Goal: Task Accomplishment & Management: Manage account settings

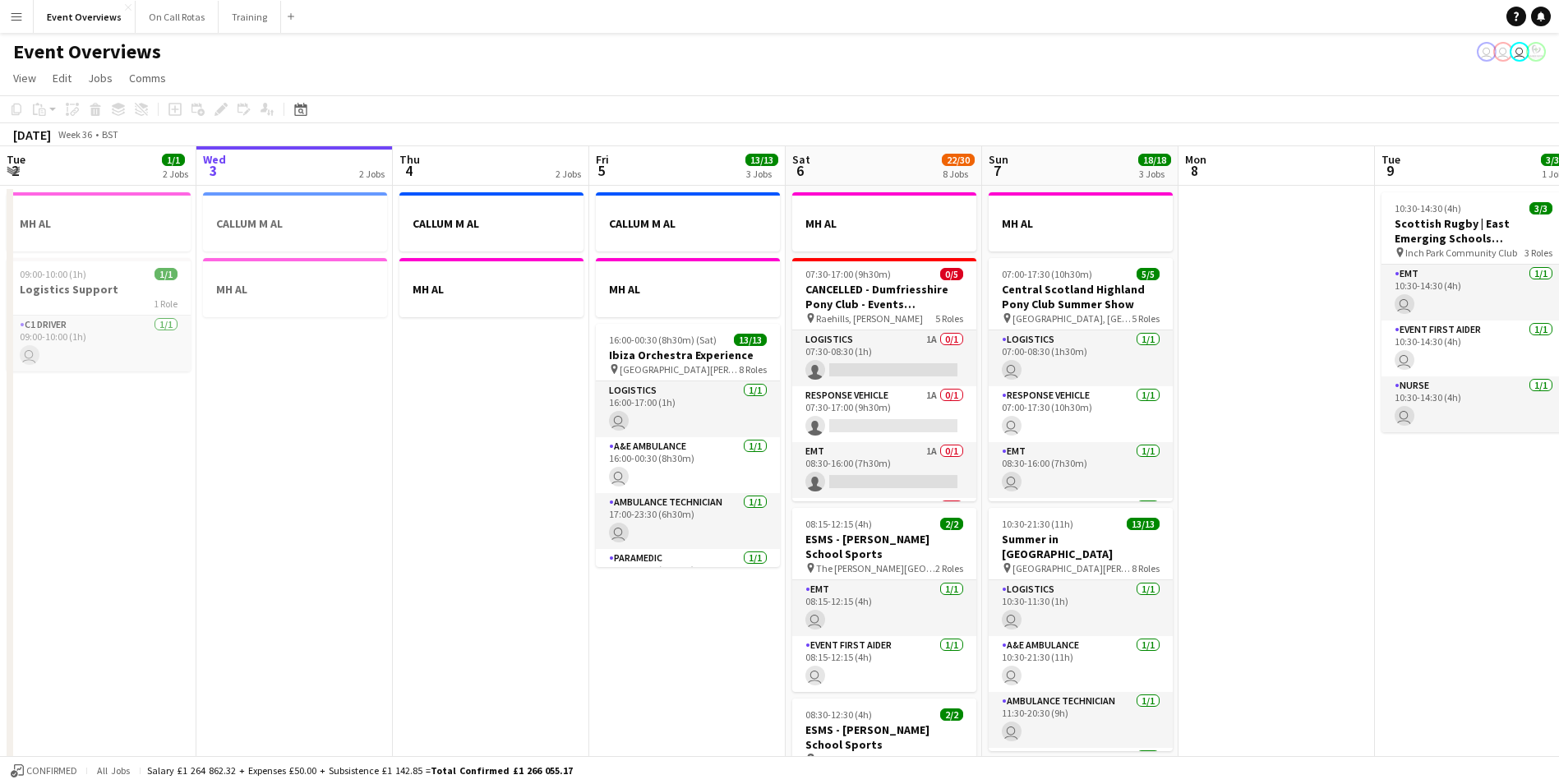
click at [20, 18] on app-icon "Menu" at bounding box center [17, 17] width 13 height 13
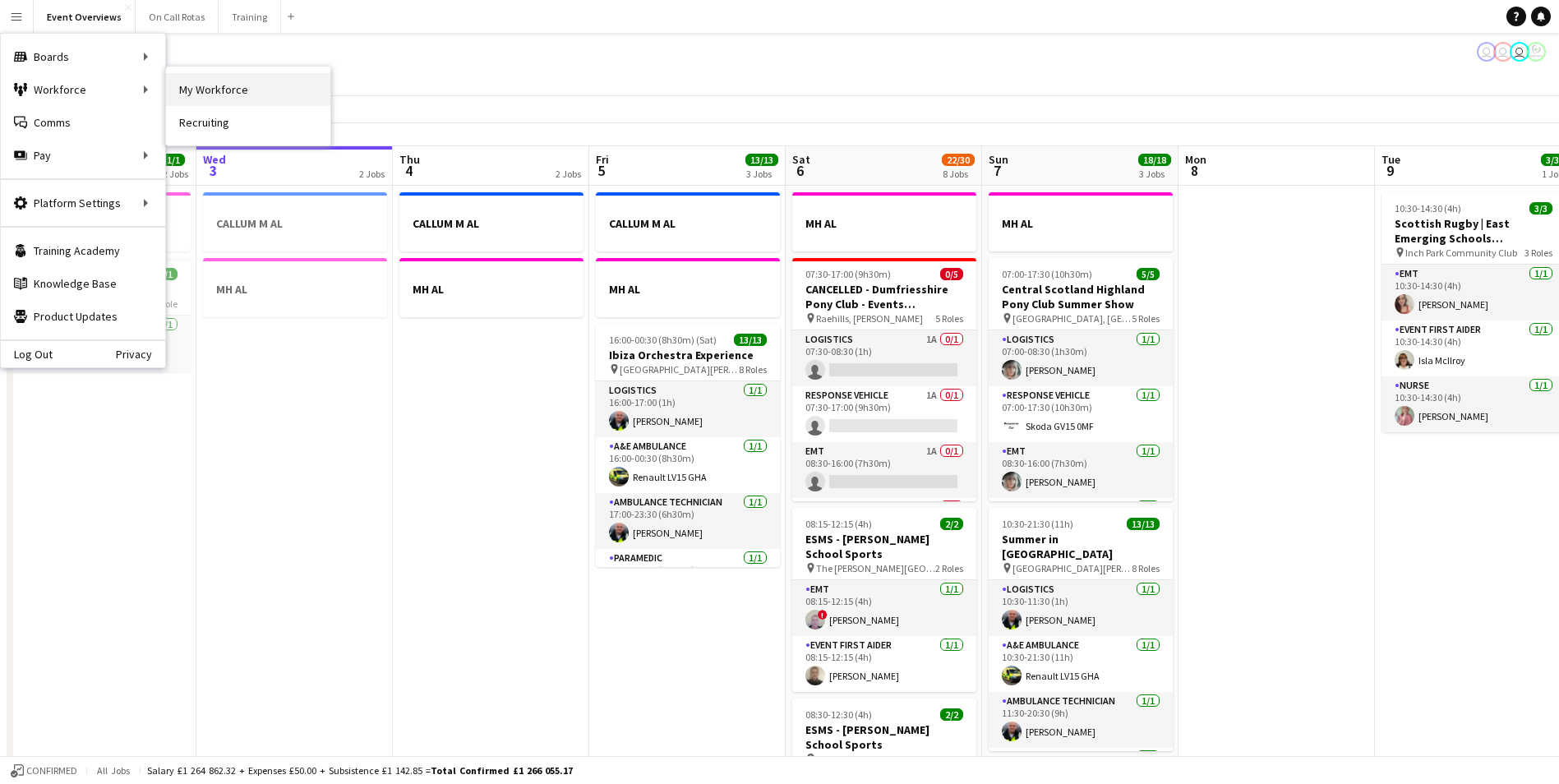
click at [194, 88] on link "My Workforce" at bounding box center [249, 89] width 165 height 33
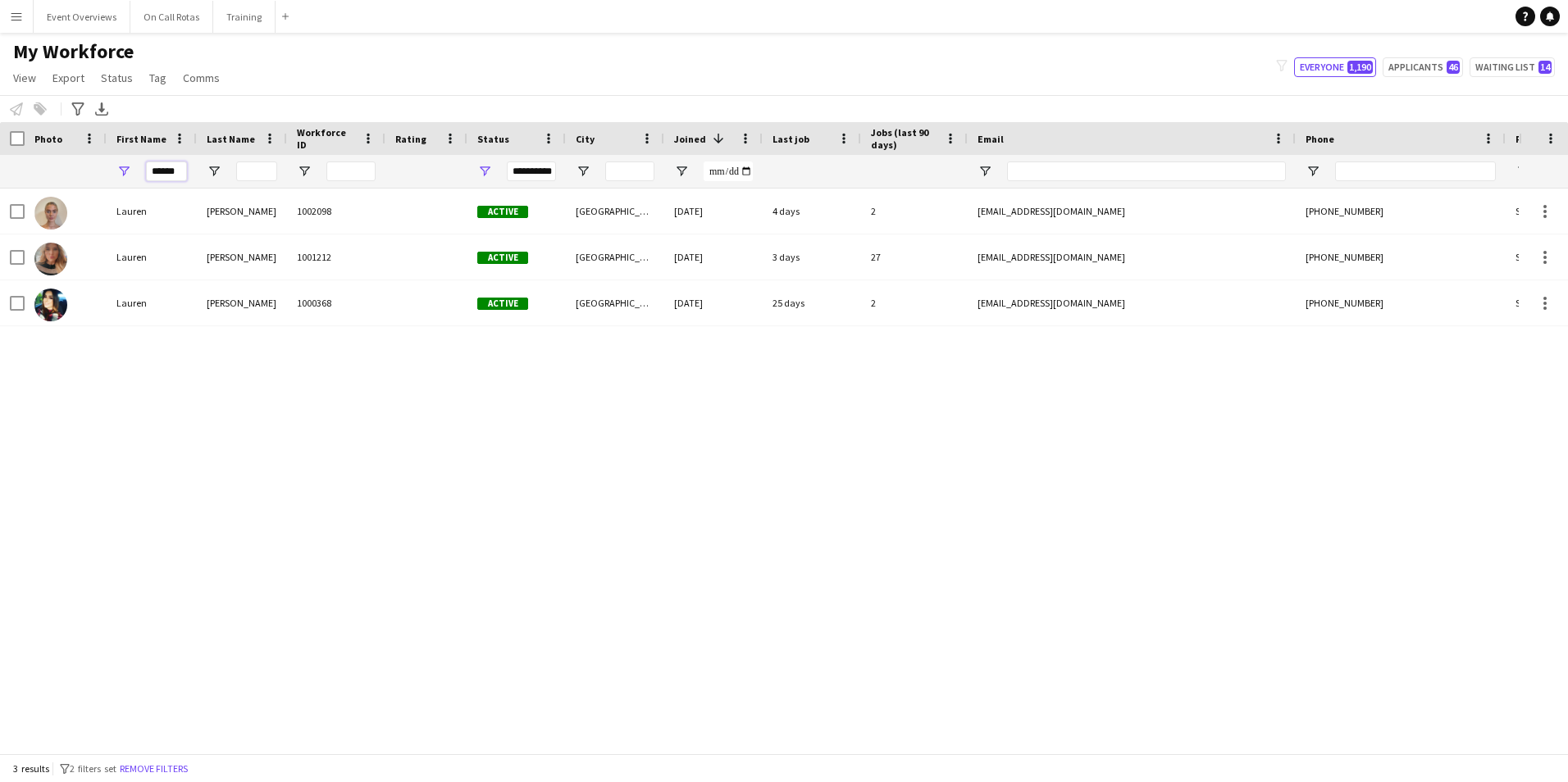
drag, startPoint x: 182, startPoint y: 170, endPoint x: 119, endPoint y: 168, distance: 63.0
click at [119, 168] on div "******" at bounding box center [152, 171] width 91 height 33
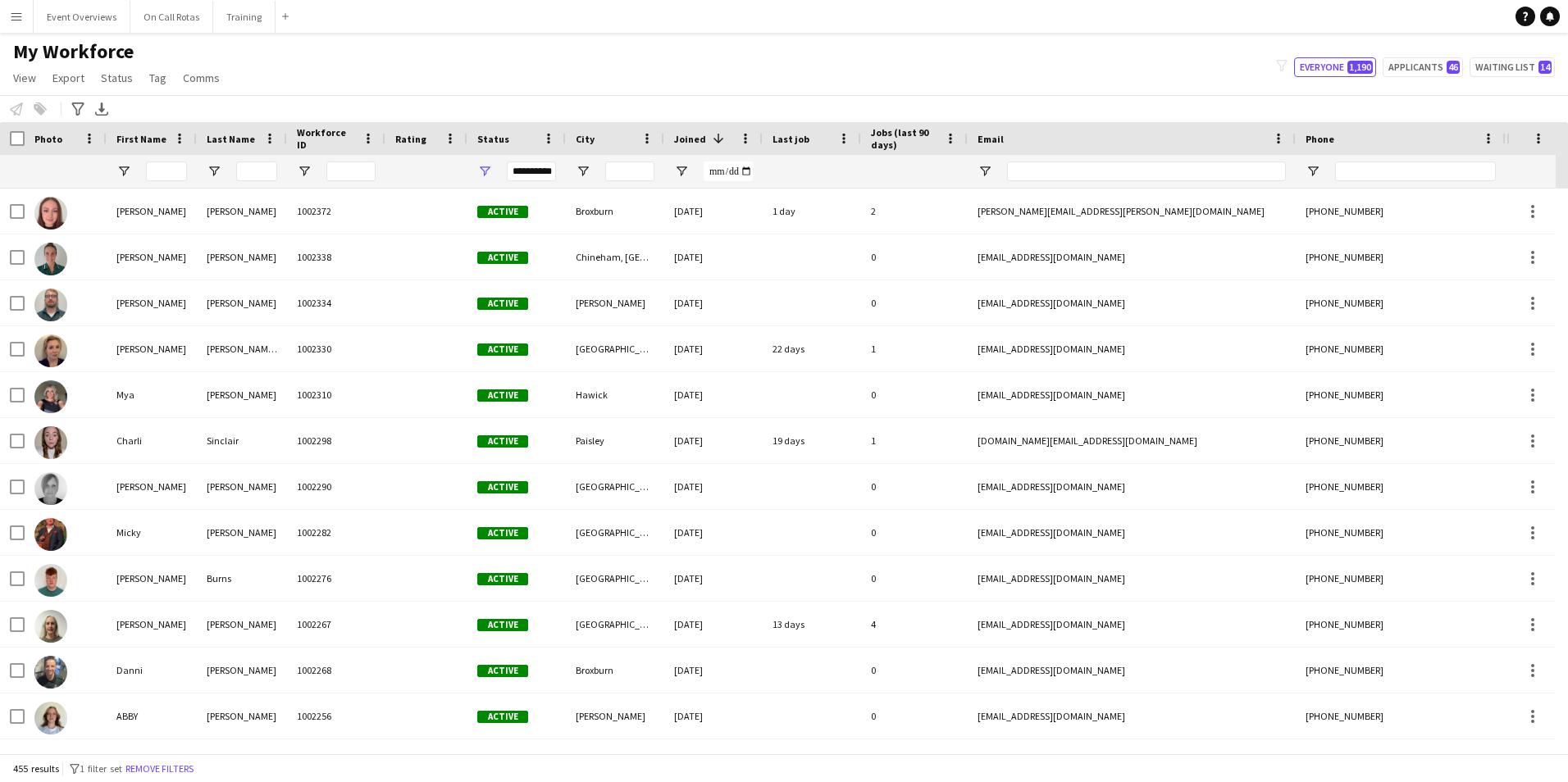
click at [505, 168] on div "**********" at bounding box center [516, 171] width 98 height 33
click at [515, 173] on div "**********" at bounding box center [531, 171] width 49 height 19
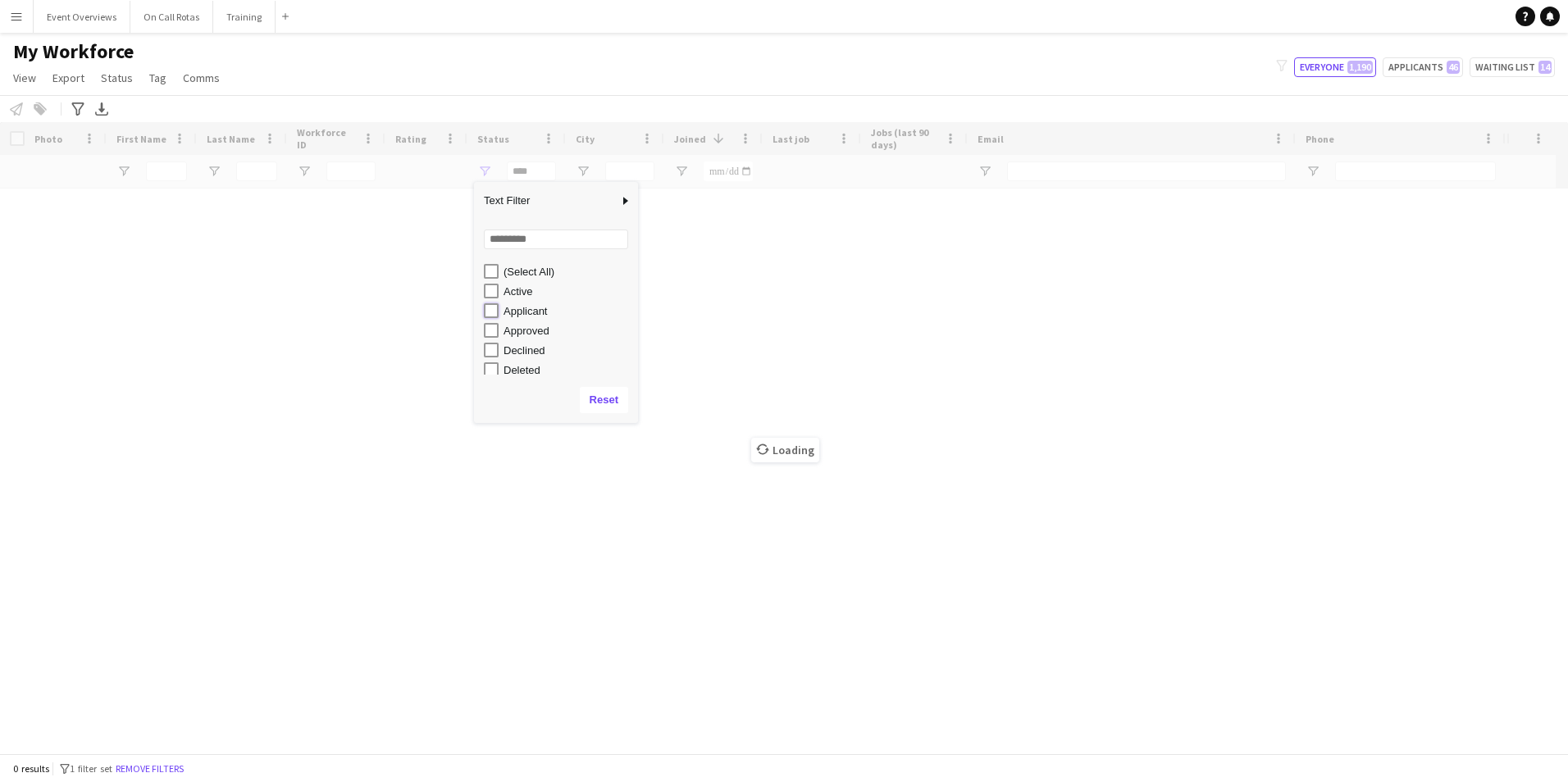
type input "**********"
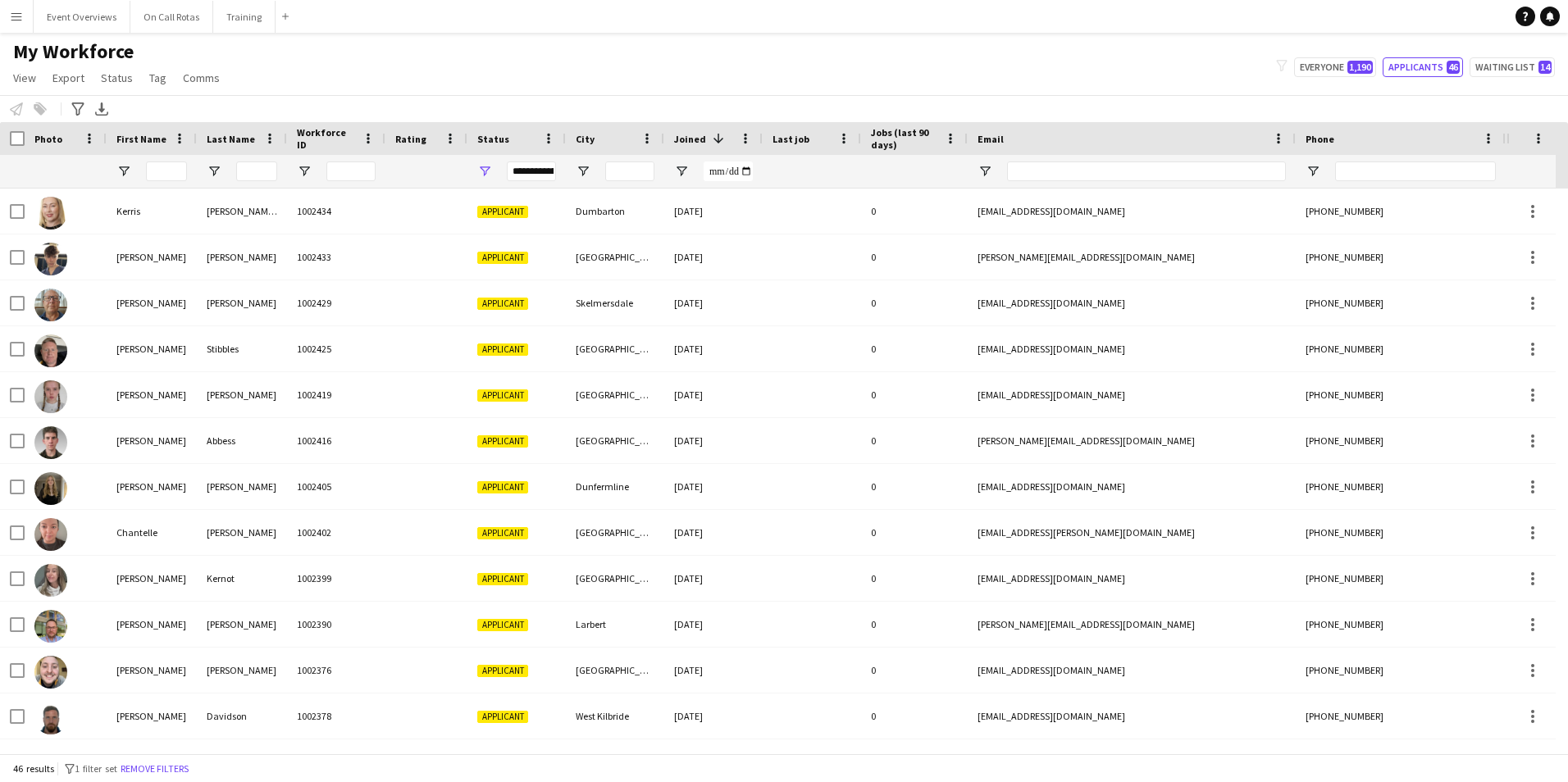
click at [565, 70] on div "My Workforce View Views Default view Active Staff Applications - First Aider Ap…" at bounding box center [784, 67] width 1568 height 56
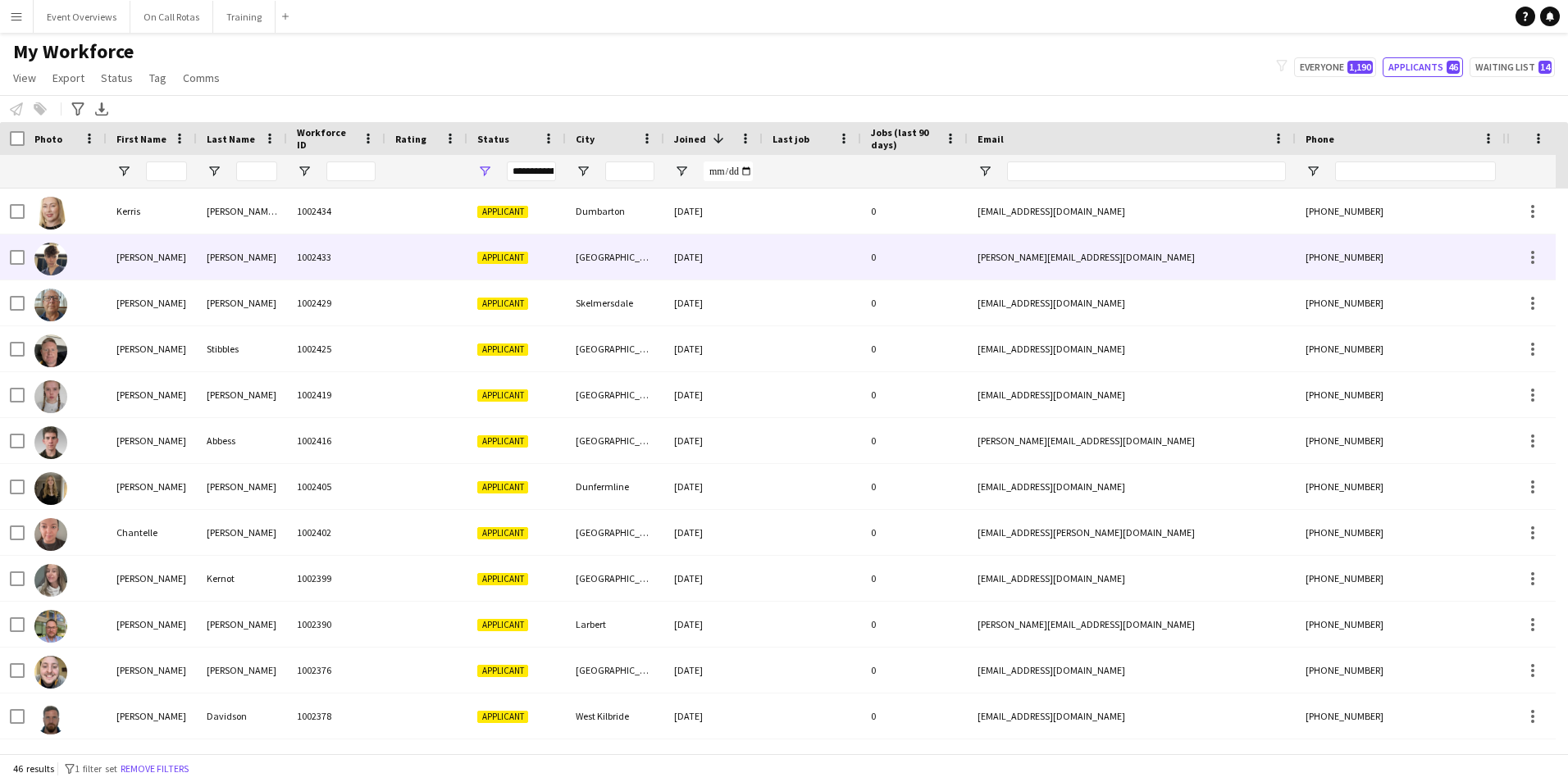
click at [319, 256] on div "1002433" at bounding box center [335, 257] width 98 height 45
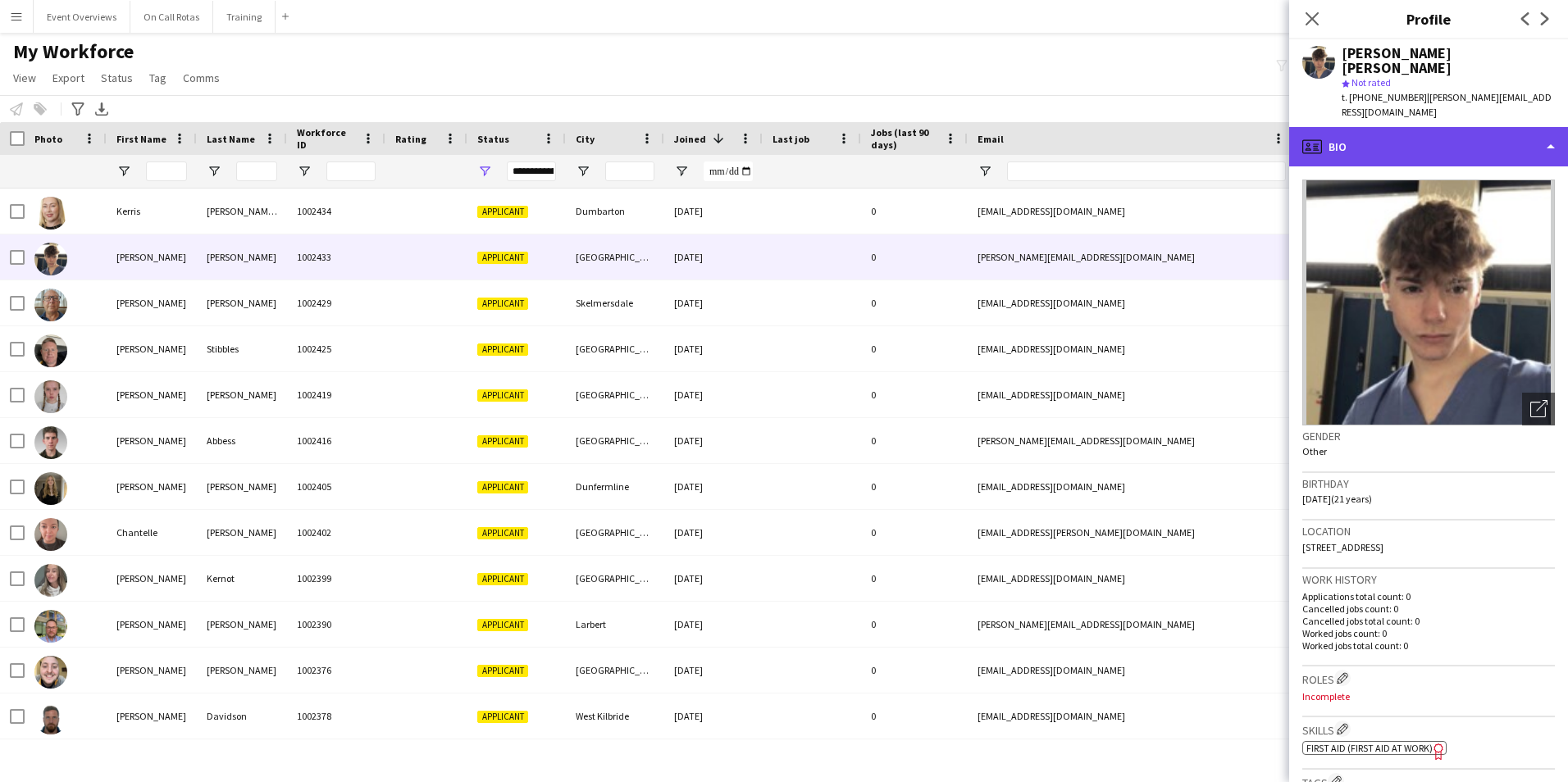
click at [1415, 129] on div "profile Bio" at bounding box center [1428, 147] width 279 height 39
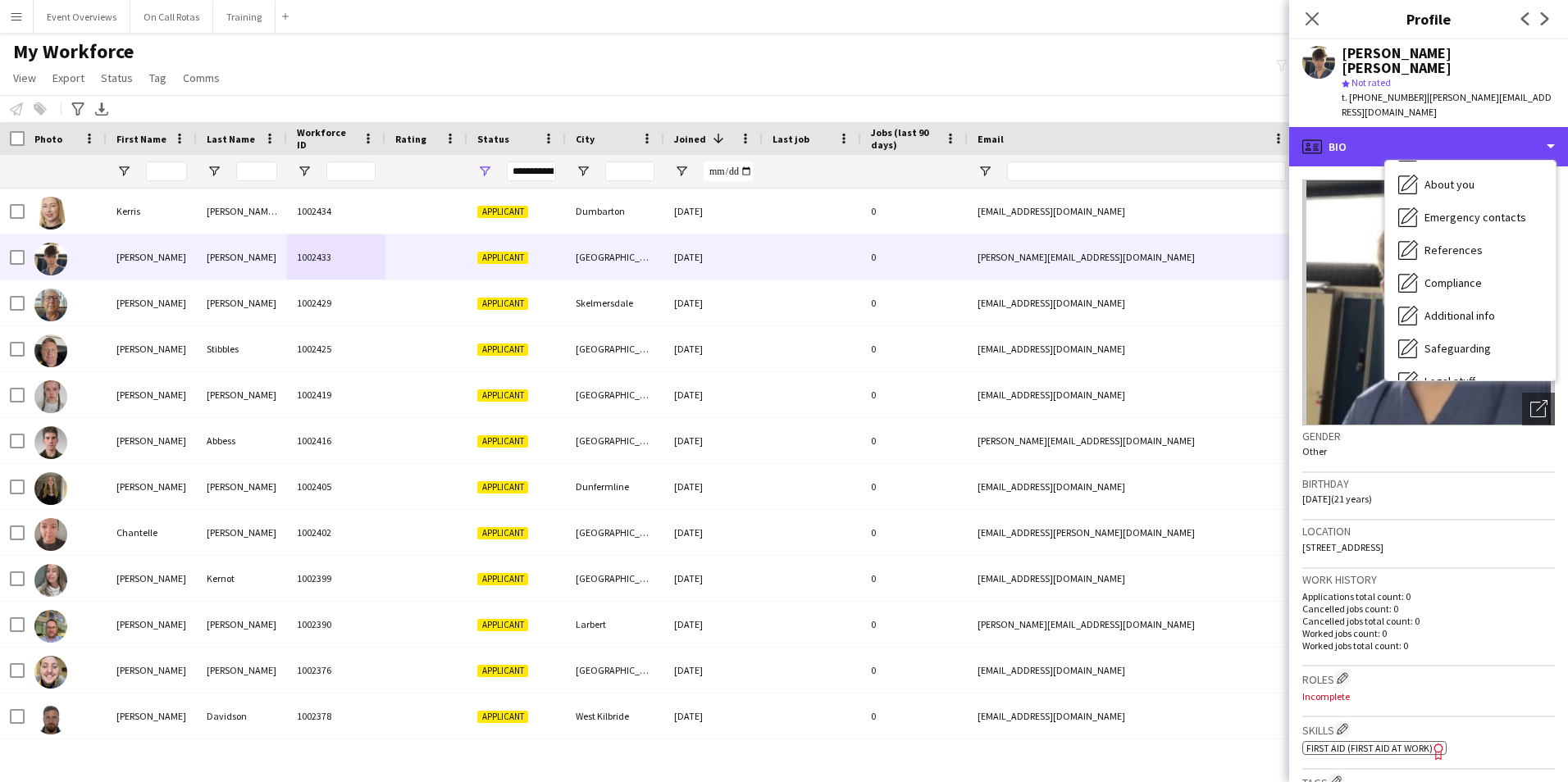
scroll to position [285, 0]
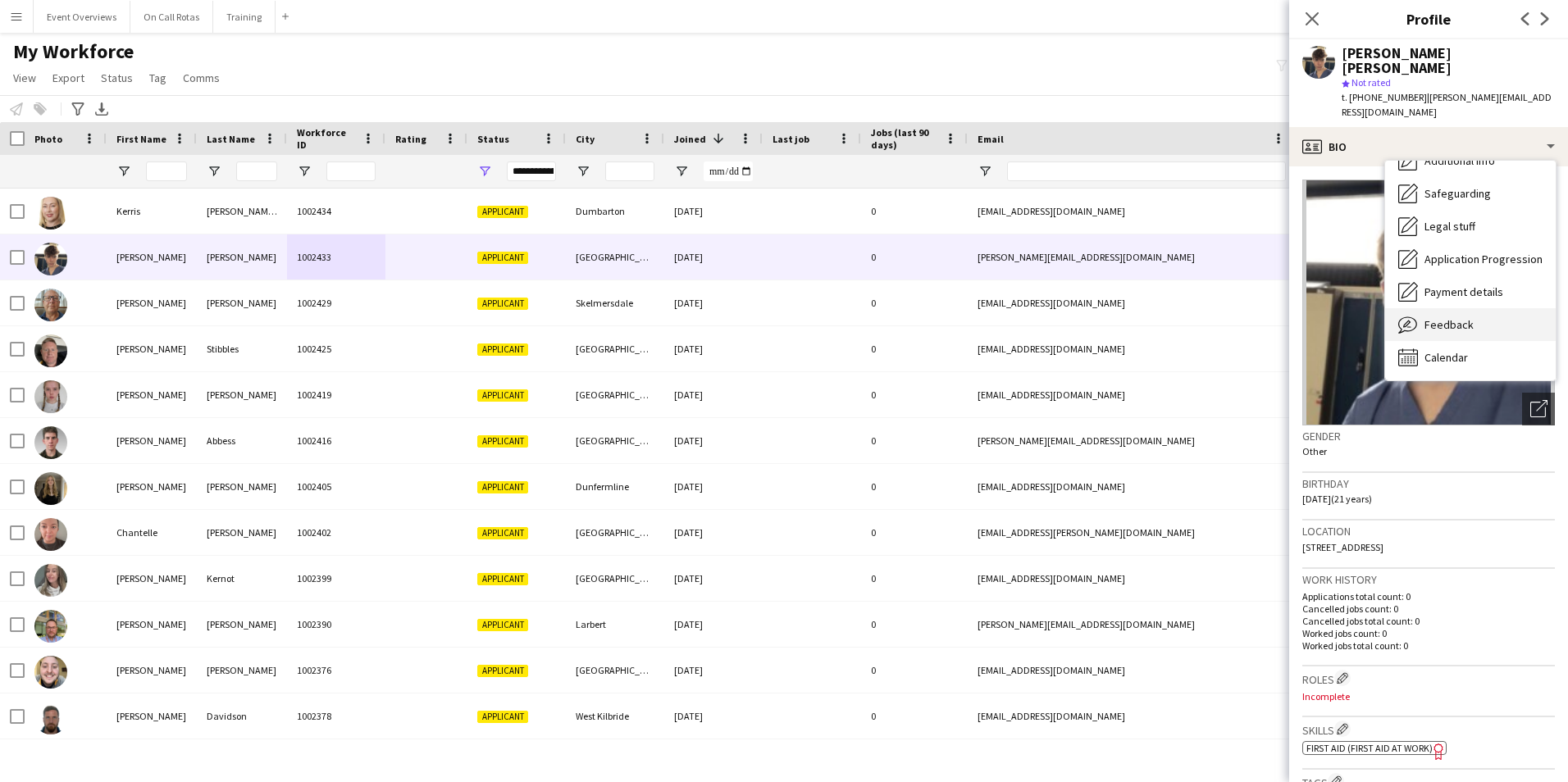
click at [1434, 317] on span "Feedback" at bounding box center [1449, 324] width 49 height 15
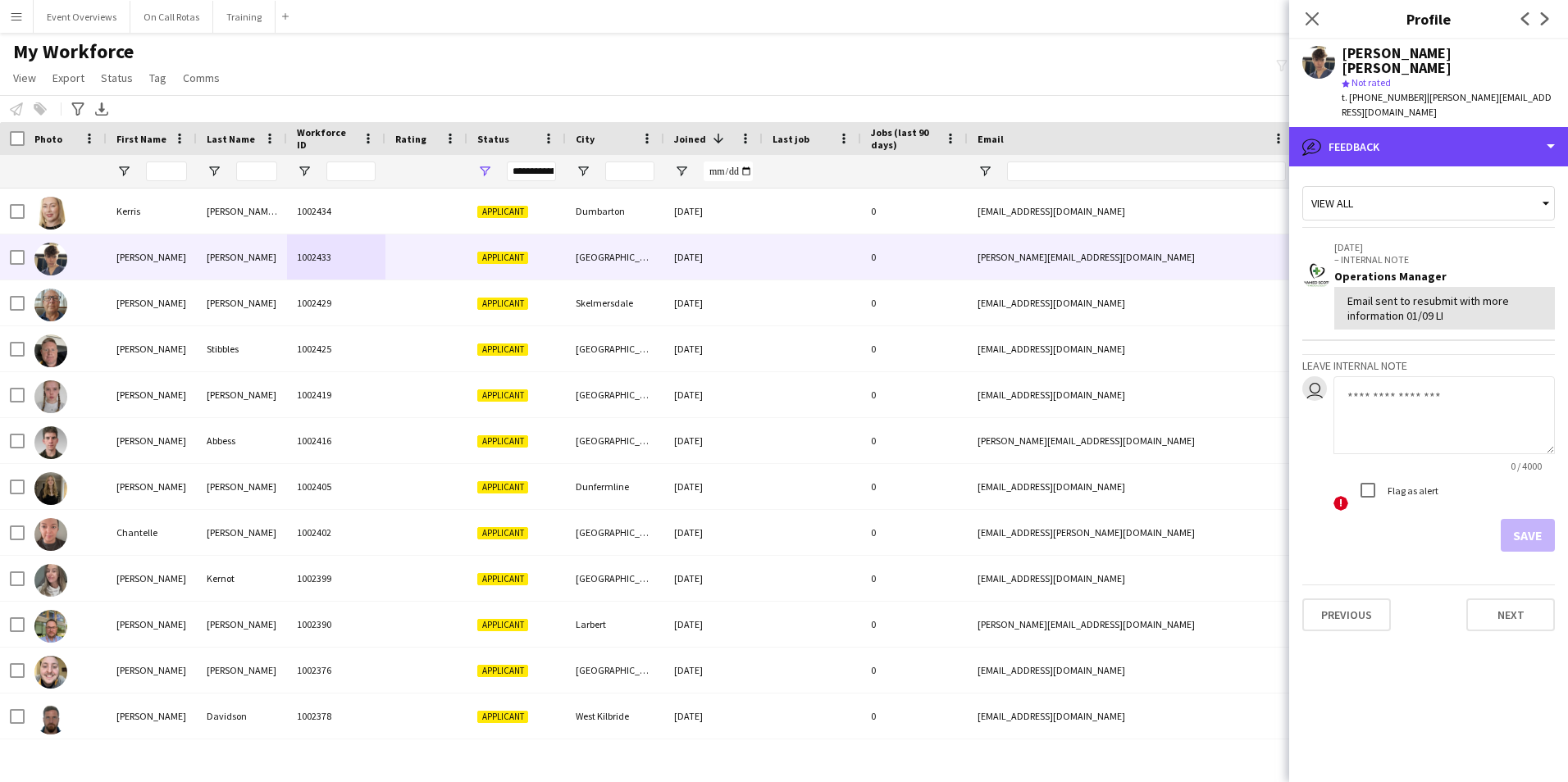
drag, startPoint x: 1403, startPoint y: 126, endPoint x: 1409, endPoint y: 147, distance: 21.8
click at [1401, 127] on div "bubble-pencil Feedback" at bounding box center [1428, 147] width 279 height 39
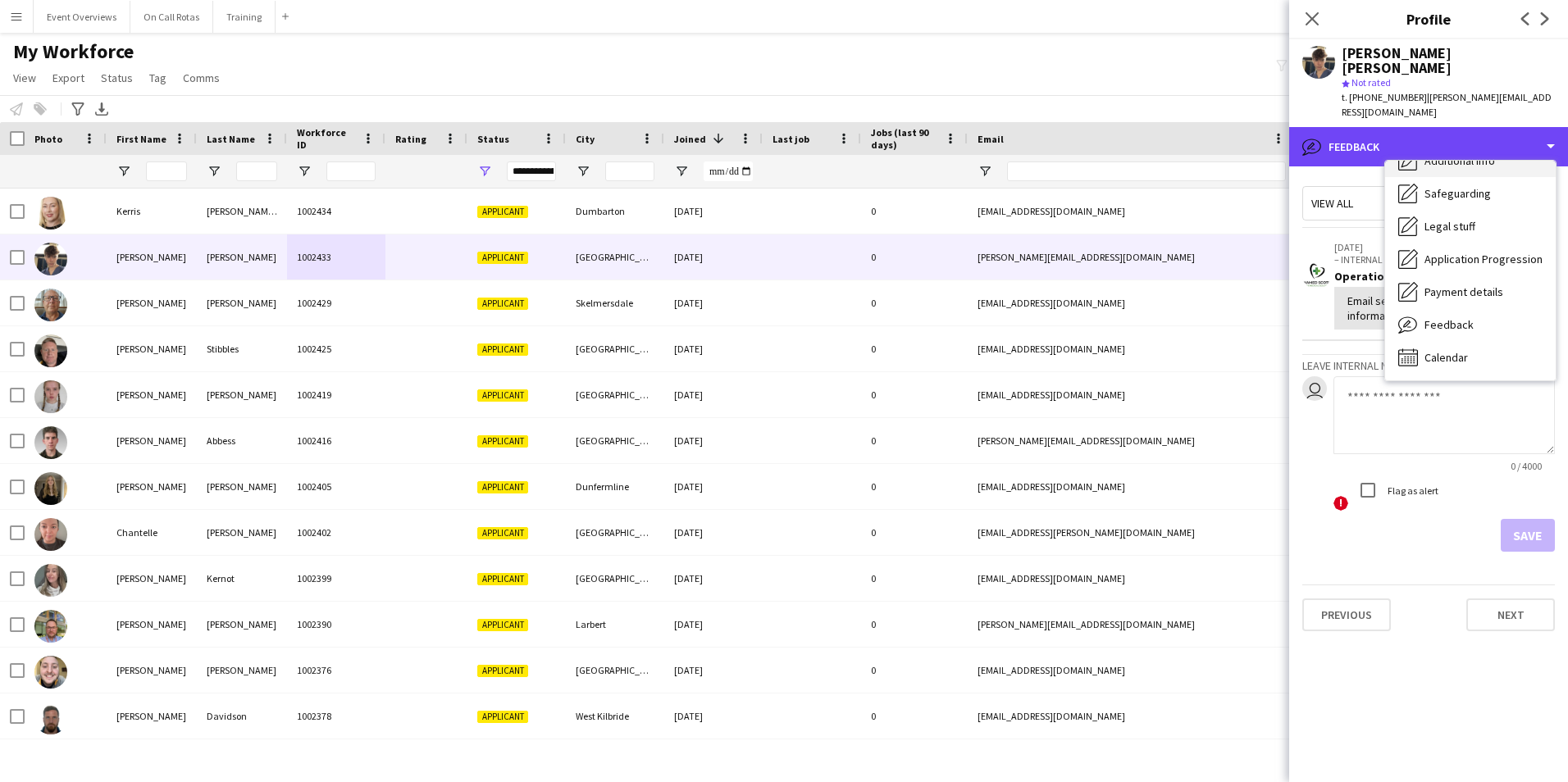
scroll to position [0, 0]
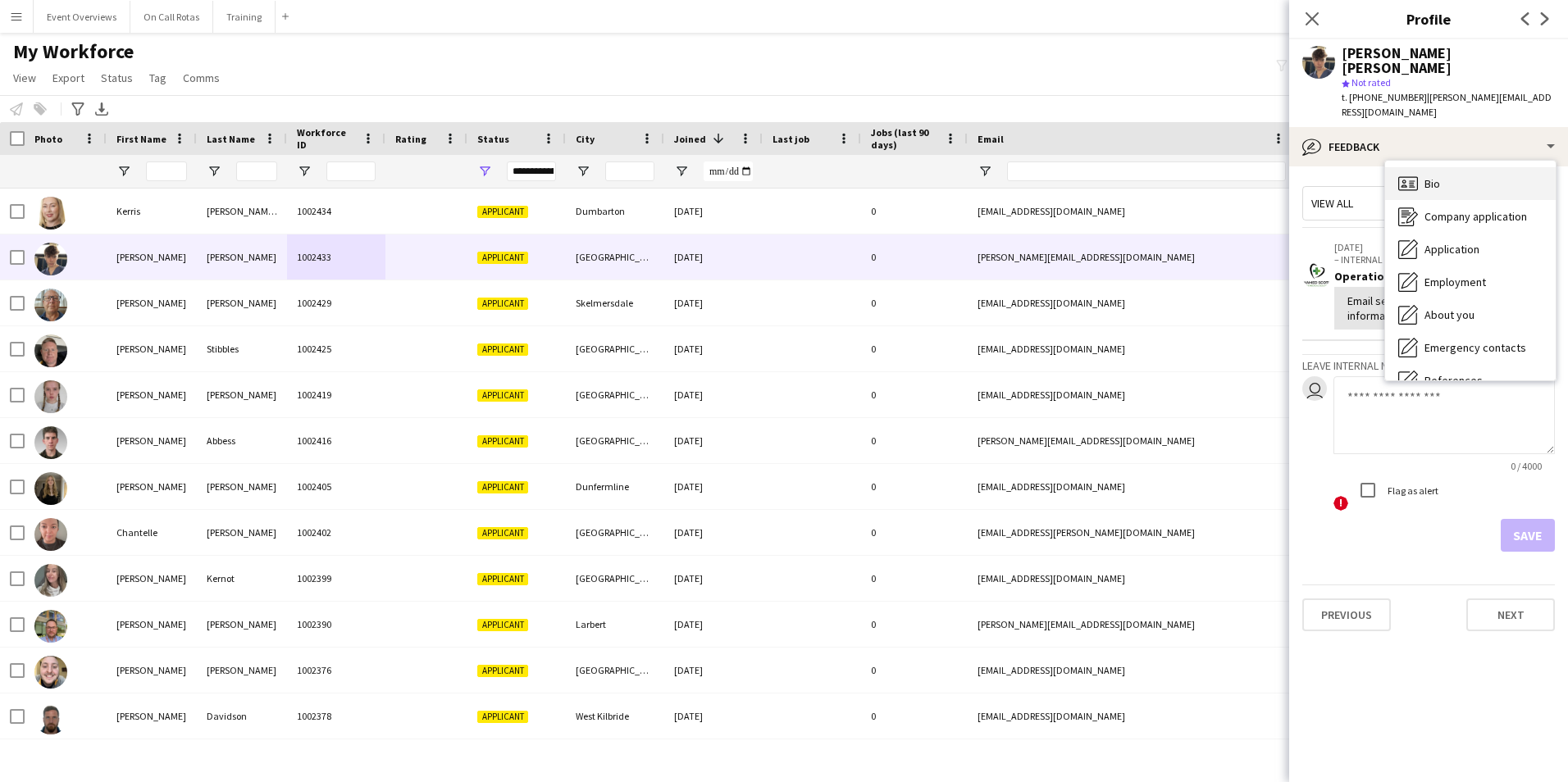
click at [1425, 176] on span "Bio" at bounding box center [1432, 184] width 16 height 15
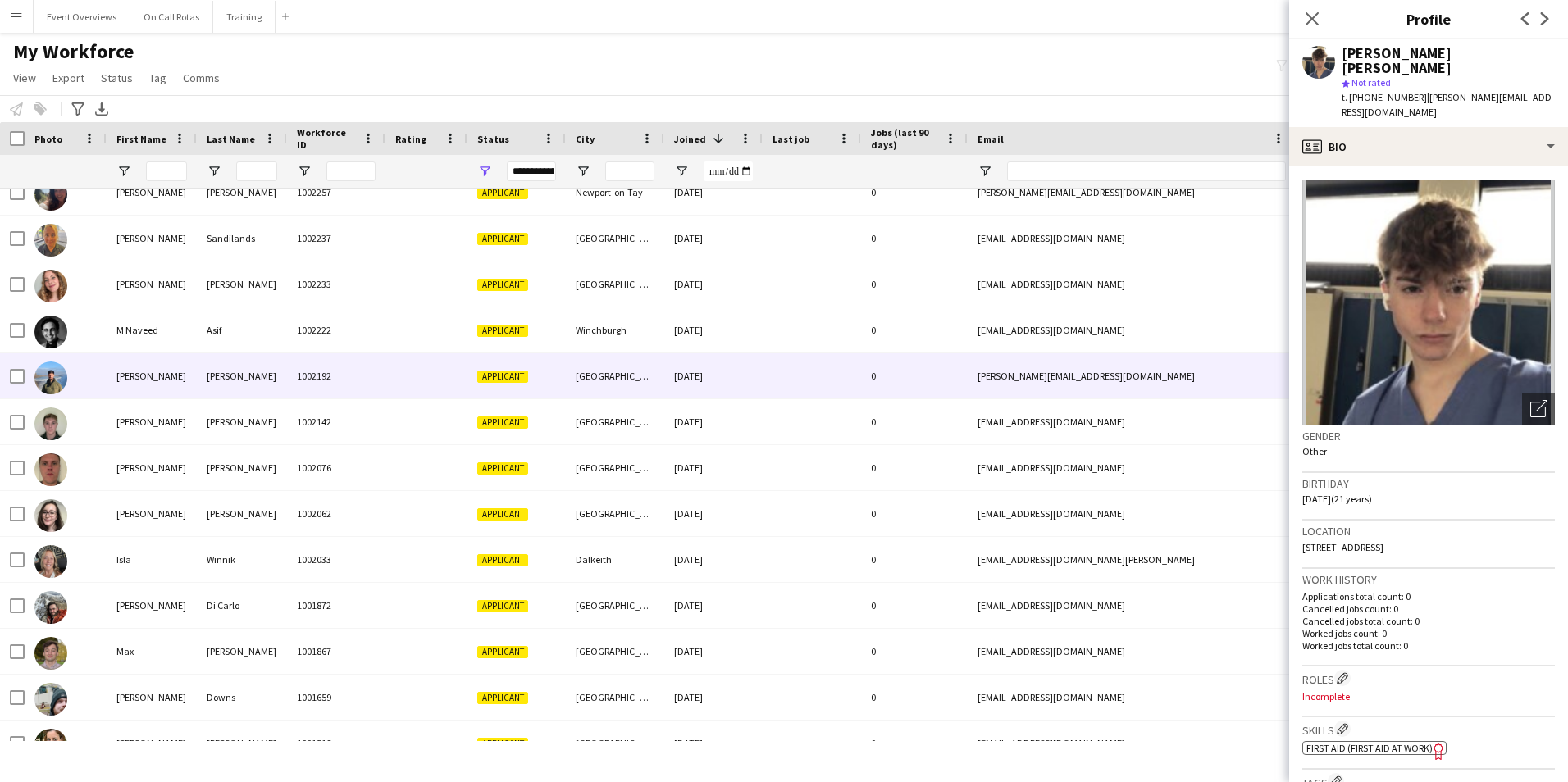
scroll to position [1171, 0]
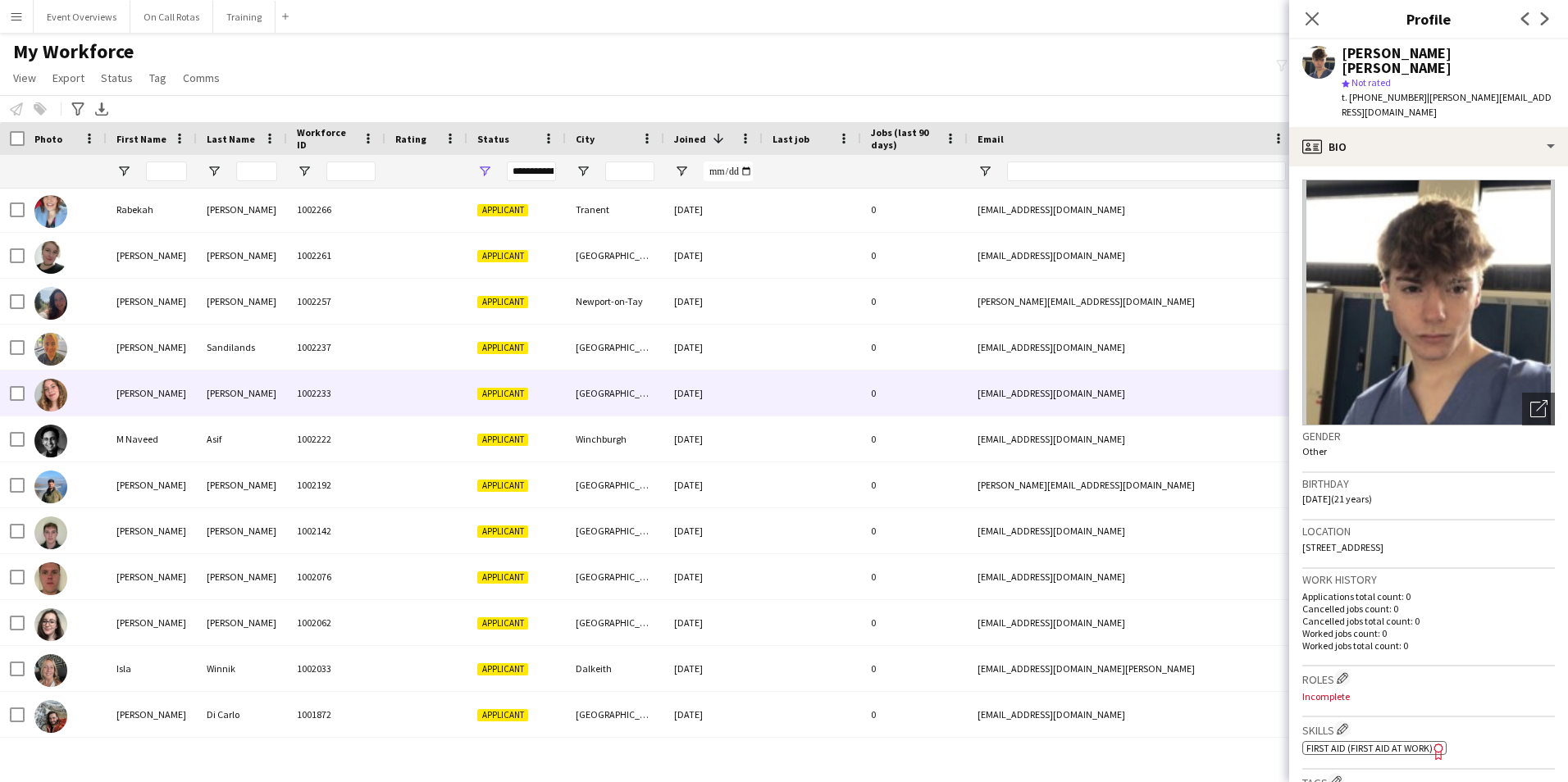
click at [346, 396] on div "1002233" at bounding box center [335, 393] width 98 height 45
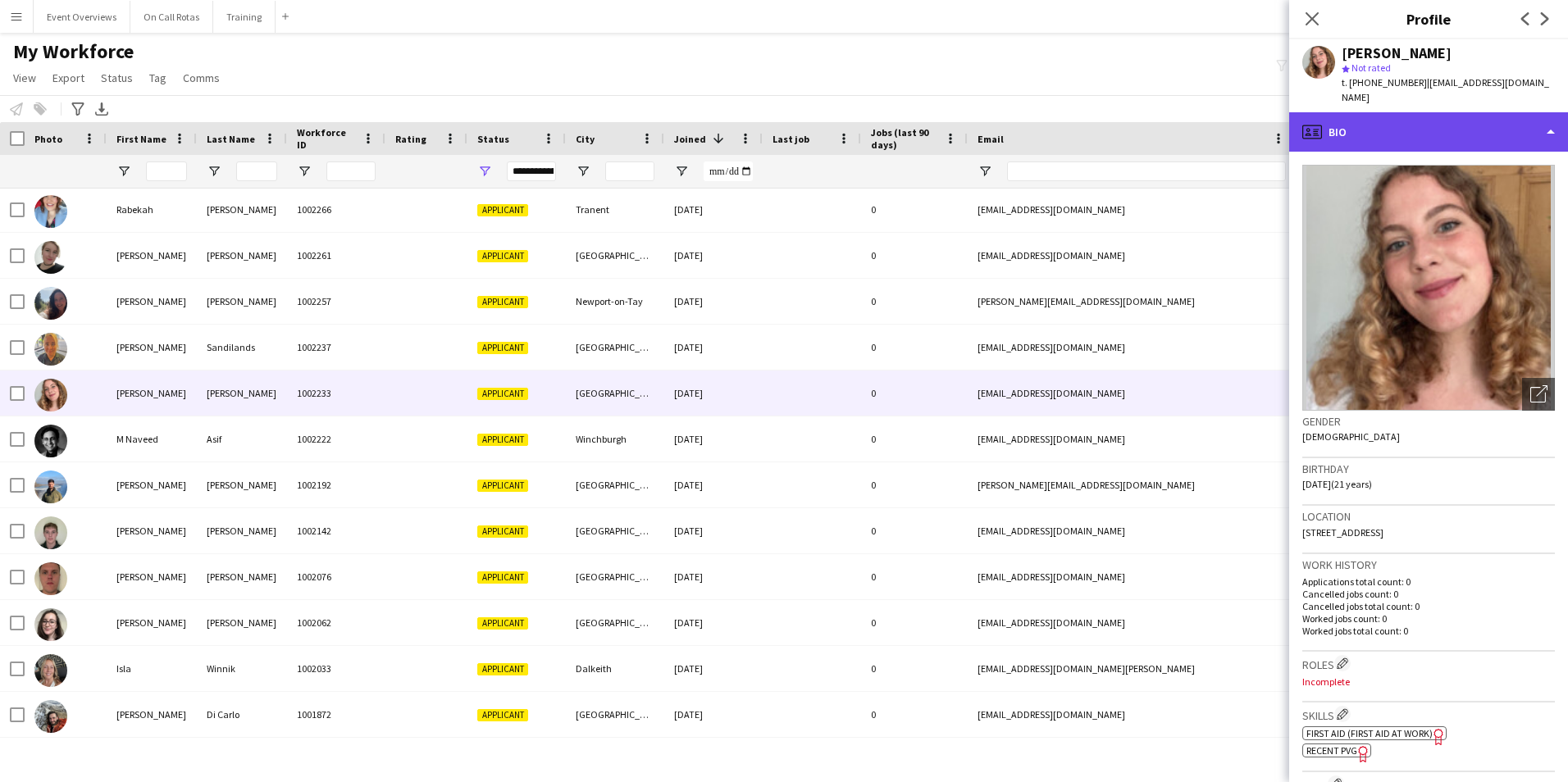
click at [1457, 122] on div "profile Bio" at bounding box center [1428, 132] width 279 height 39
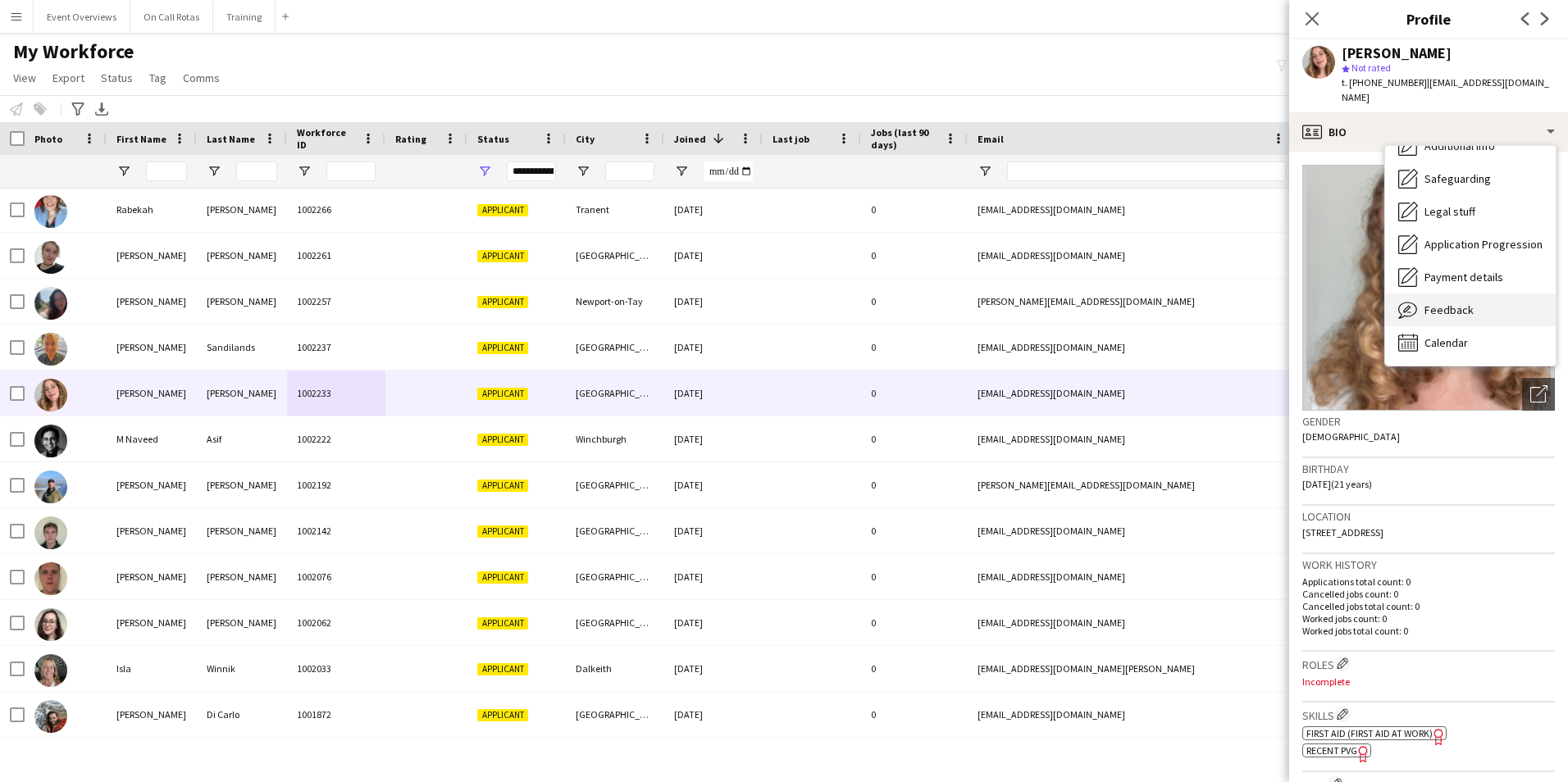
click at [1449, 303] on span "Feedback" at bounding box center [1449, 310] width 49 height 15
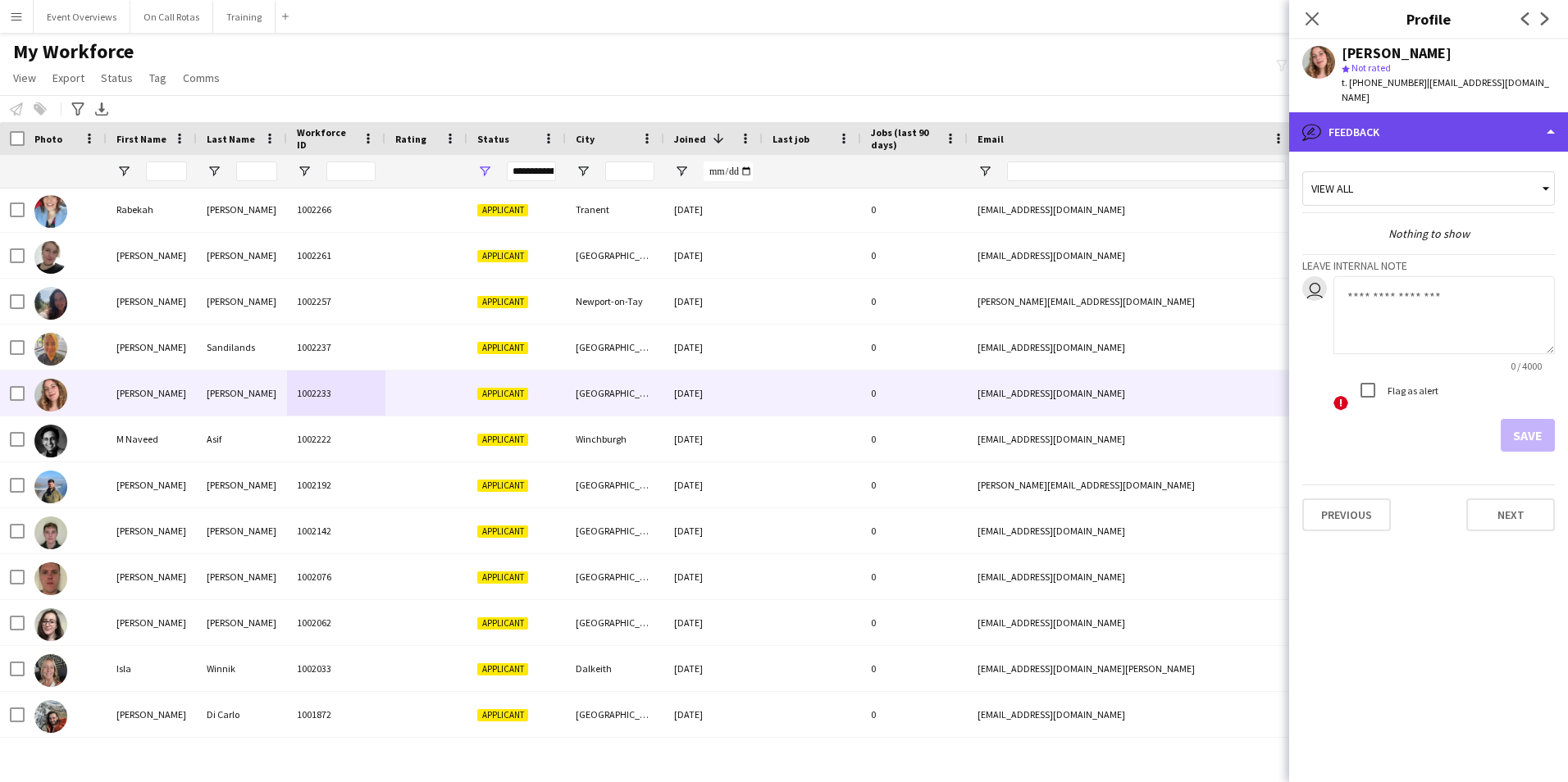
click at [1406, 122] on div "bubble-pencil Feedback" at bounding box center [1428, 132] width 279 height 39
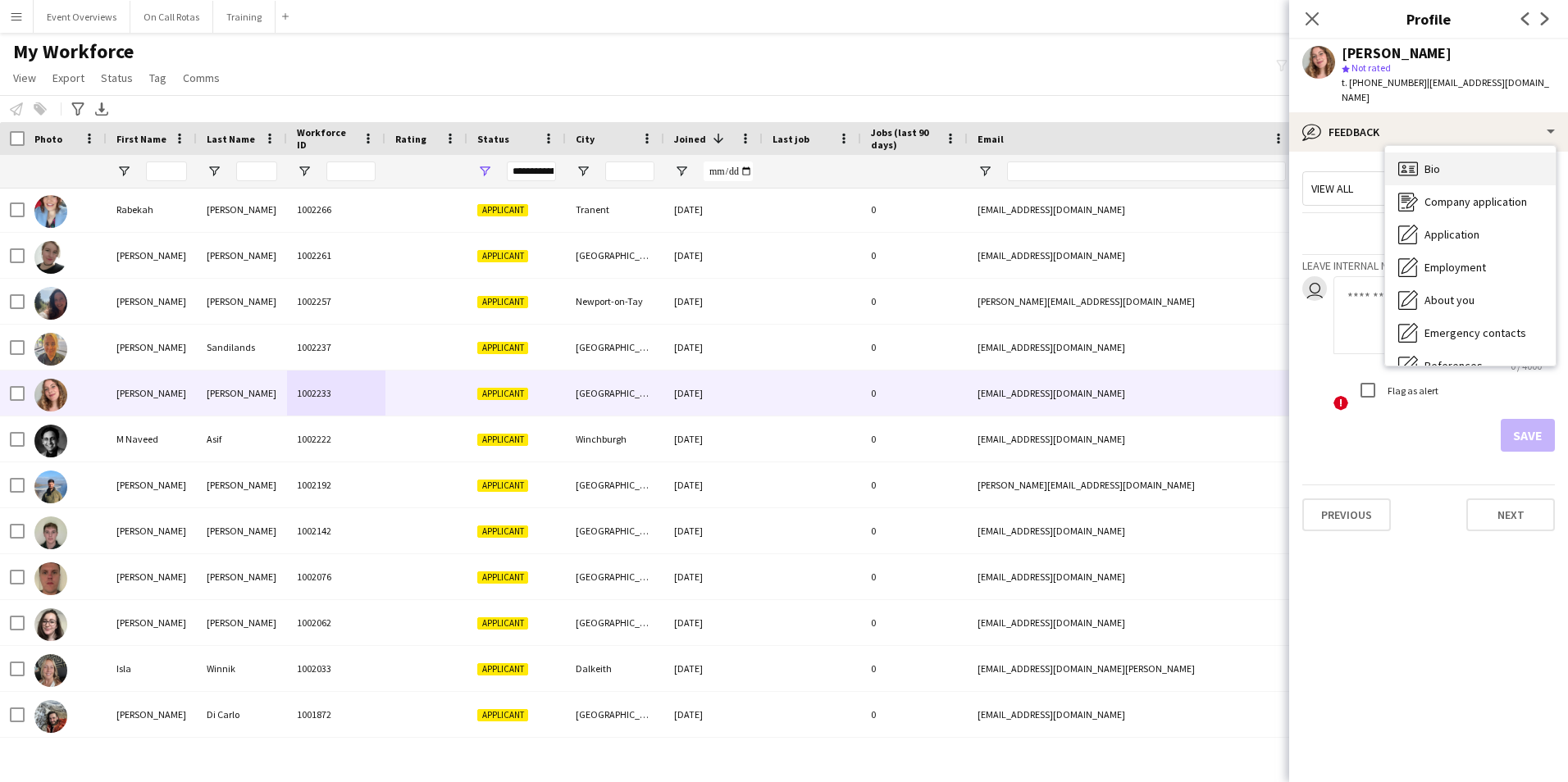
click at [1424, 153] on div "Bio Bio" at bounding box center [1470, 168] width 170 height 33
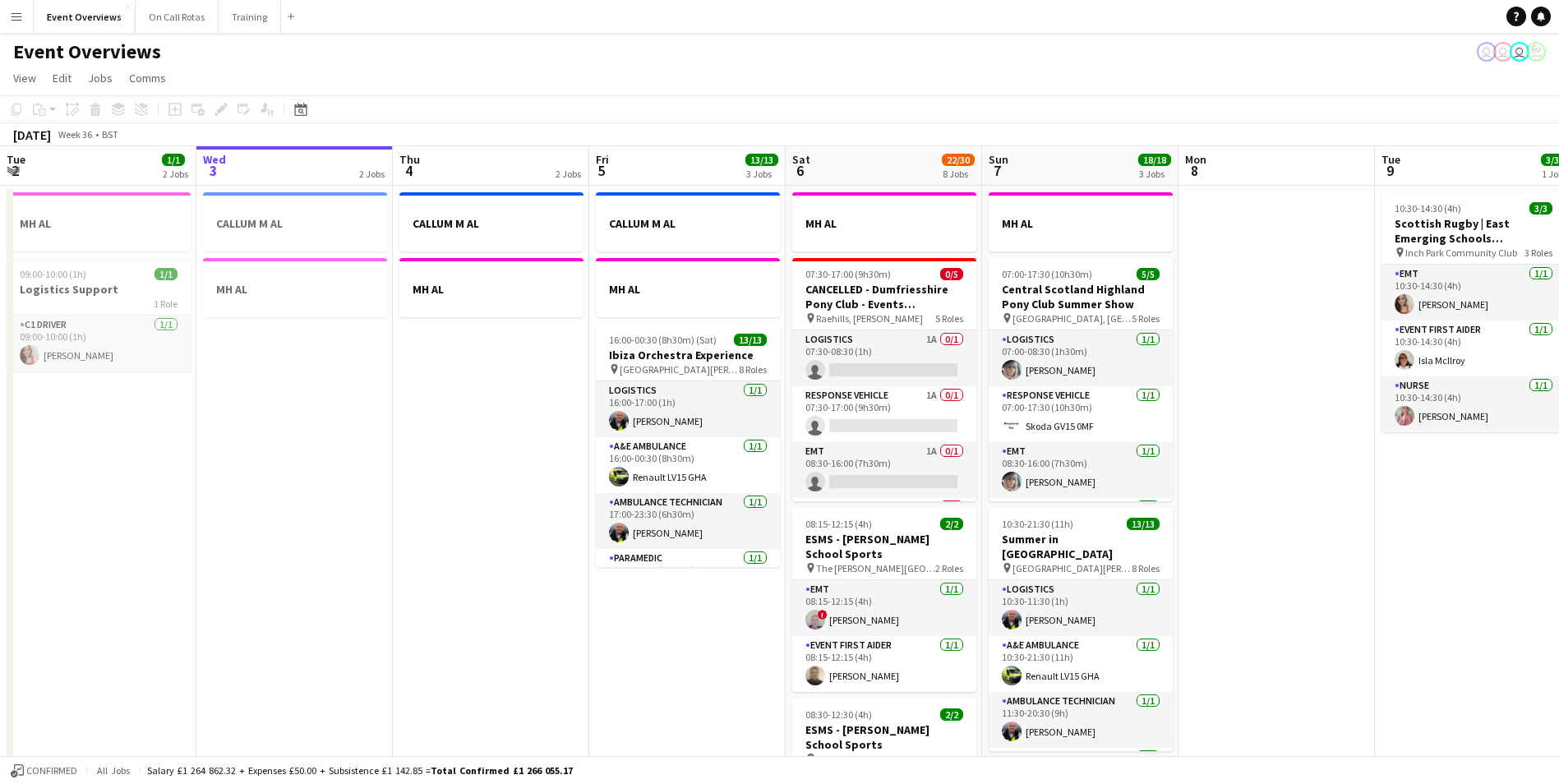
click at [19, 18] on app-icon "Menu" at bounding box center [17, 17] width 13 height 13
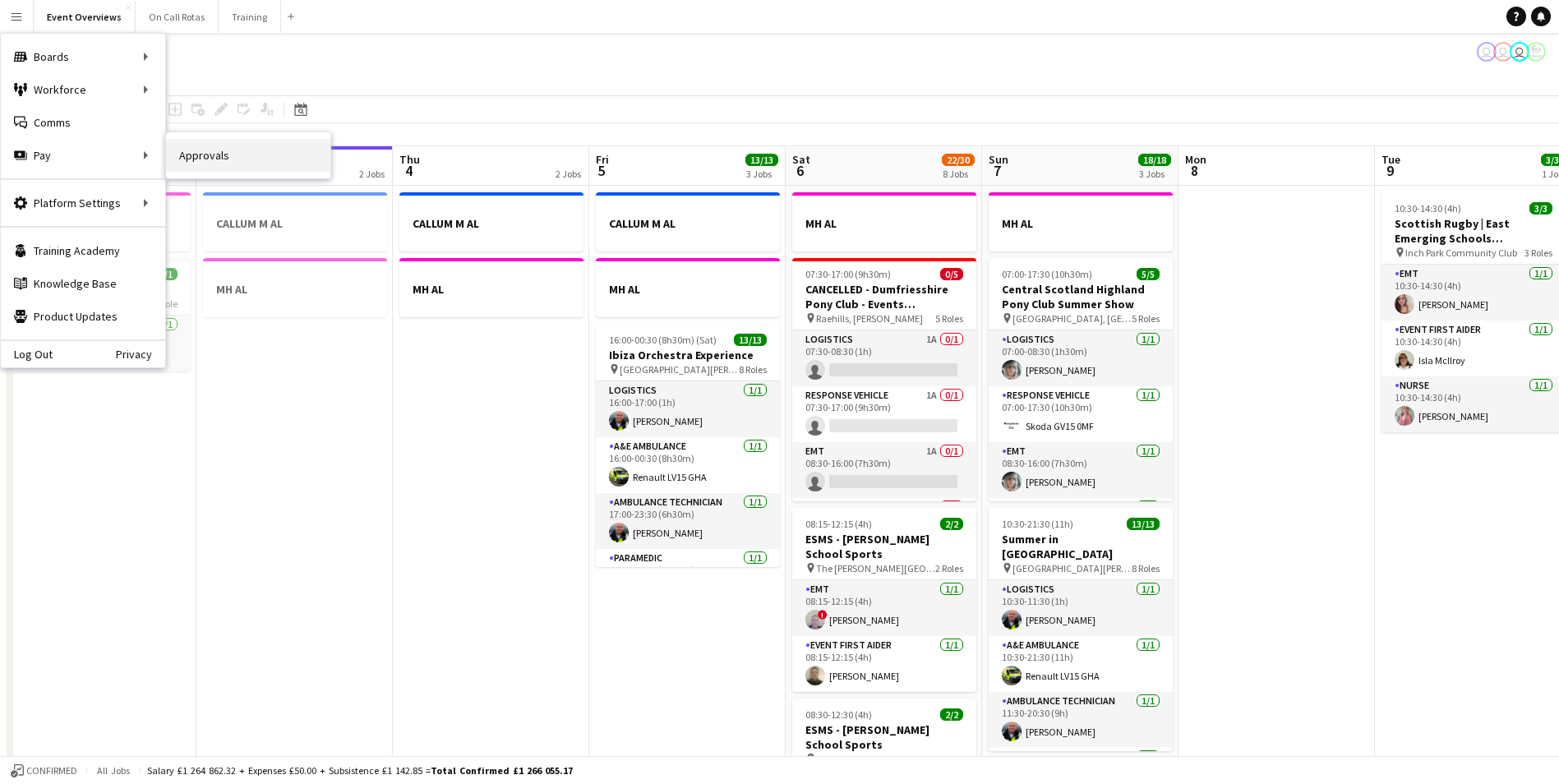
click at [195, 155] on link "Approvals" at bounding box center [249, 155] width 165 height 33
